Goal: Task Accomplishment & Management: Use online tool/utility

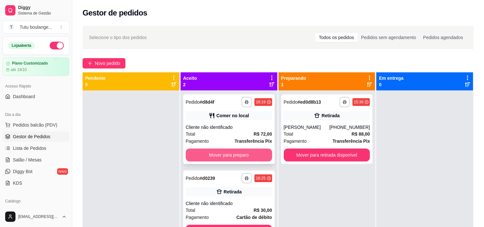
click at [206, 154] on button "Mover para preparo" at bounding box center [229, 154] width 86 height 13
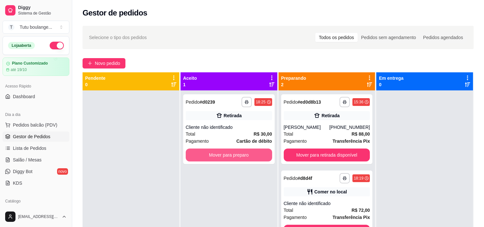
click at [205, 154] on button "Mover para preparo" at bounding box center [229, 154] width 86 height 13
click at [205, 154] on div "Mover para preparo" at bounding box center [229, 154] width 86 height 13
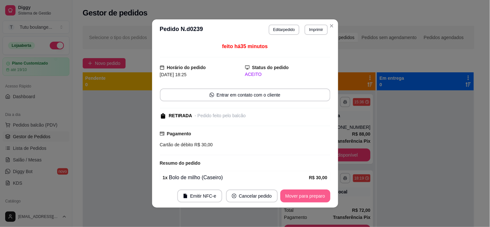
click at [297, 197] on button "Mover para preparo" at bounding box center [305, 195] width 50 height 13
click at [297, 197] on button "Mover para retirada disponível" at bounding box center [293, 195] width 71 height 13
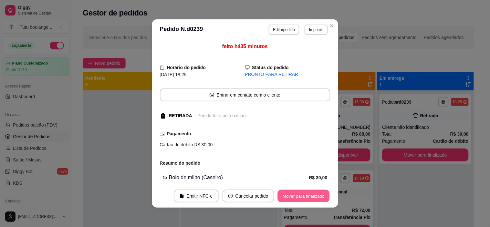
click at [297, 197] on button "Mover para finalizado" at bounding box center [303, 196] width 52 height 13
click at [297, 197] on div "Mover para finalizado" at bounding box center [304, 195] width 54 height 13
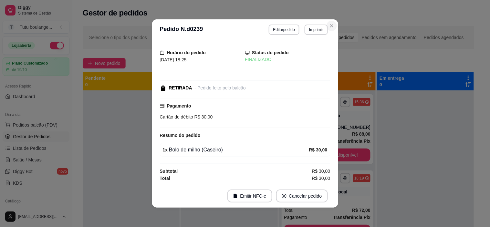
click at [328, 22] on div "**********" at bounding box center [278, 164] width 412 height 285
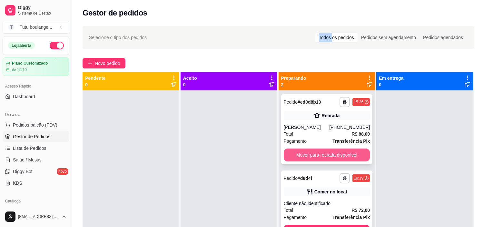
click at [329, 157] on button "Mover para retirada disponível" at bounding box center [327, 154] width 86 height 13
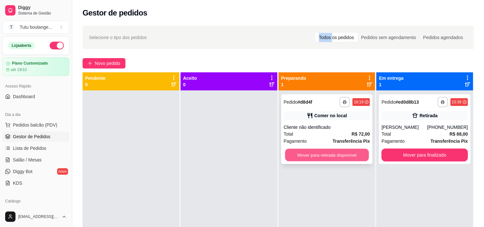
click at [329, 155] on button "Mover para retirada disponível" at bounding box center [327, 155] width 84 height 13
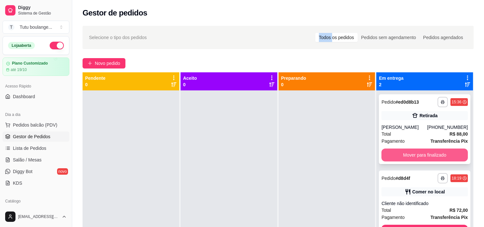
click at [404, 153] on button "Mover para finalizado" at bounding box center [425, 154] width 86 height 13
click at [404, 153] on div "Mover para finalizado" at bounding box center [425, 154] width 86 height 13
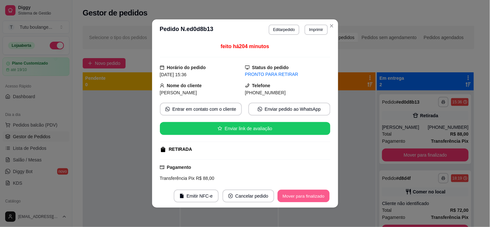
click at [314, 197] on button "Mover para finalizado" at bounding box center [303, 196] width 52 height 13
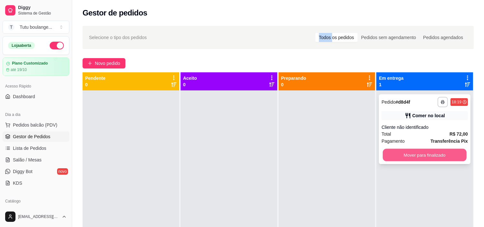
click at [422, 152] on button "Mover para finalizado" at bounding box center [425, 155] width 84 height 13
